Goal: Task Accomplishment & Management: Complete application form

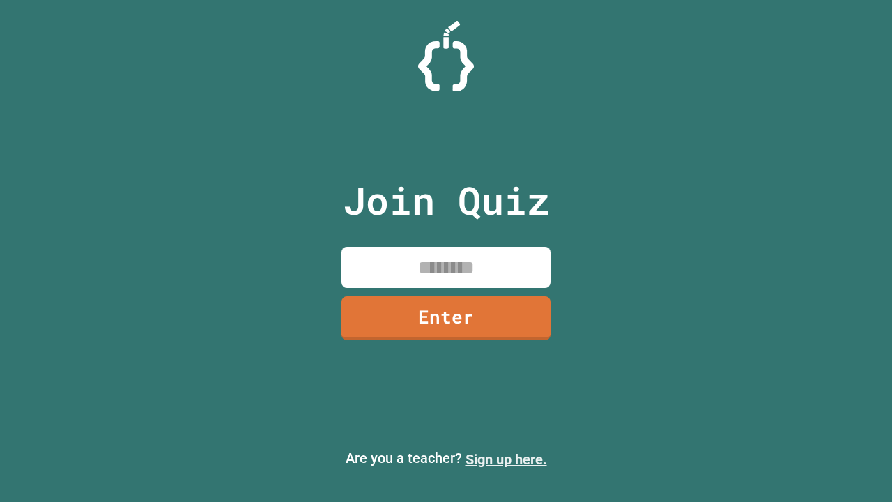
click at [506, 459] on link "Sign up here." at bounding box center [507, 459] width 82 height 17
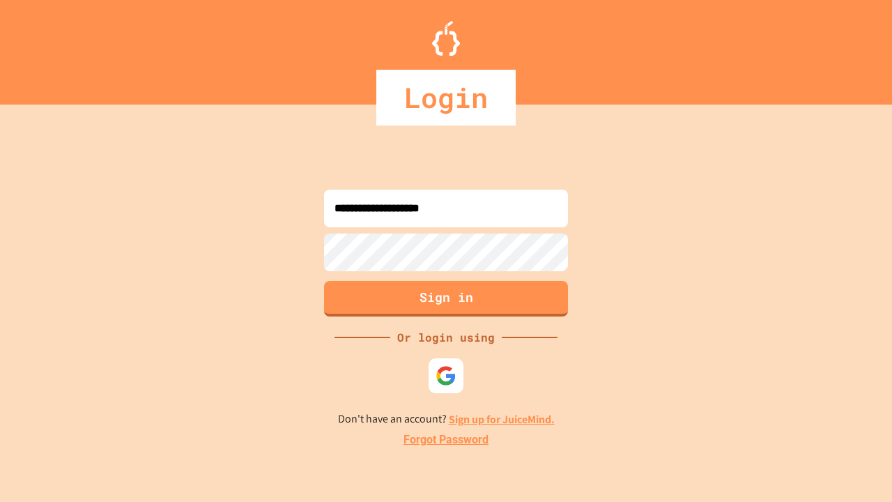
type input "**********"
